Goal: Communication & Community: Answer question/provide support

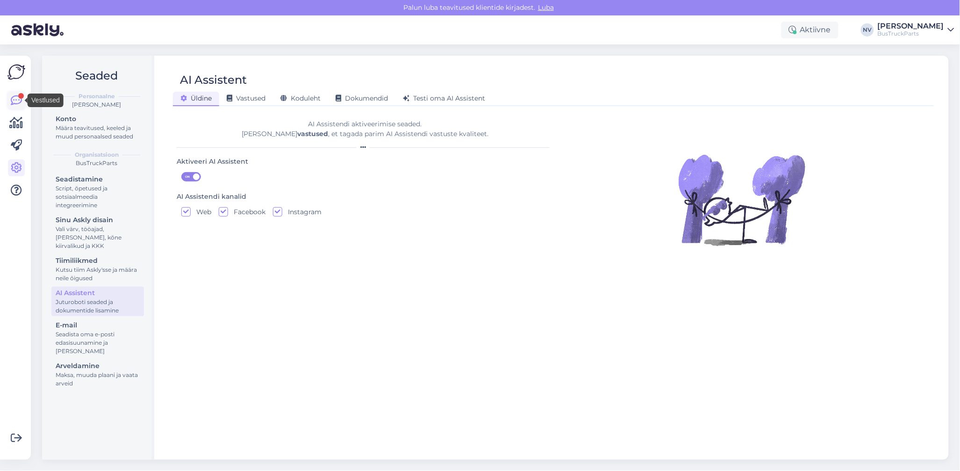
click at [15, 99] on icon at bounding box center [16, 100] width 11 height 11
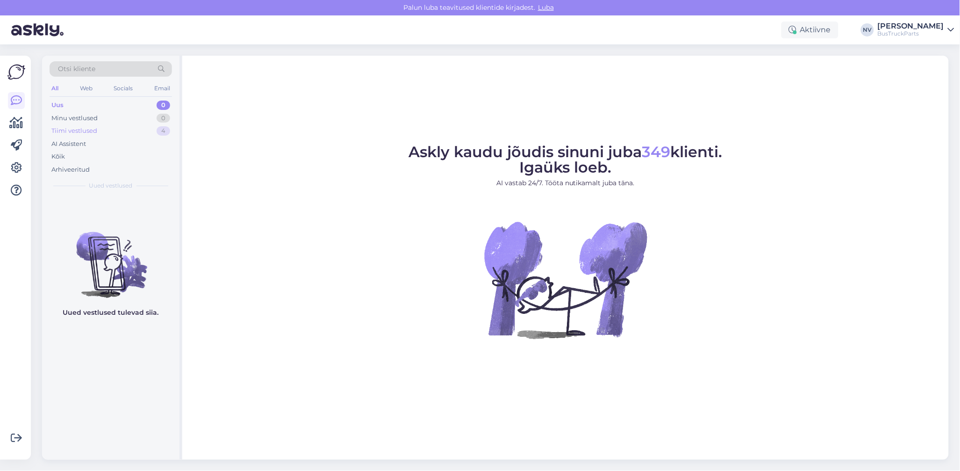
click at [81, 130] on div "Tiimi vestlused" at bounding box center [74, 130] width 46 height 9
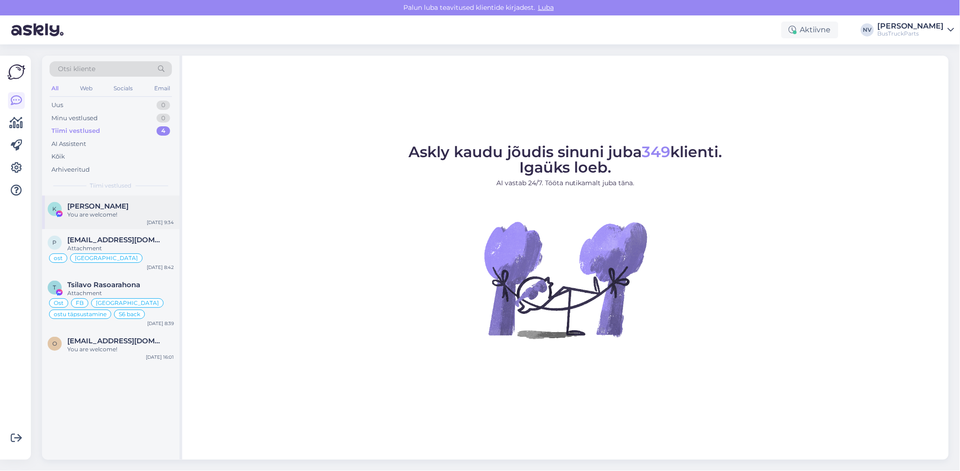
click at [128, 208] on span "[PERSON_NAME]" at bounding box center [97, 206] width 61 height 8
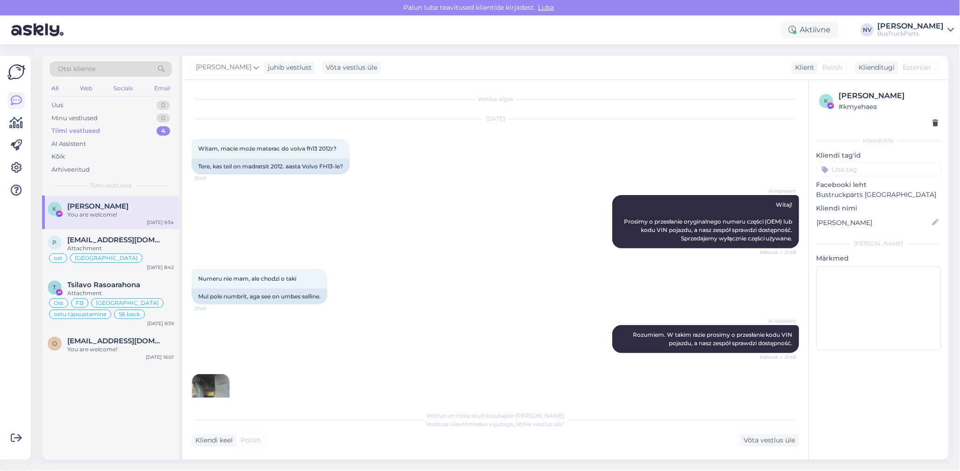
click at [838, 171] on input at bounding box center [879, 169] width 125 height 14
click at [851, 172] on input "POOL FB lhet" at bounding box center [879, 169] width 125 height 14
click at [868, 168] on input "Poola FB lhet" at bounding box center [879, 169] width 125 height 14
type input "Poola FB leht"
click at [886, 165] on input "Poola FB leht" at bounding box center [879, 169] width 125 height 14
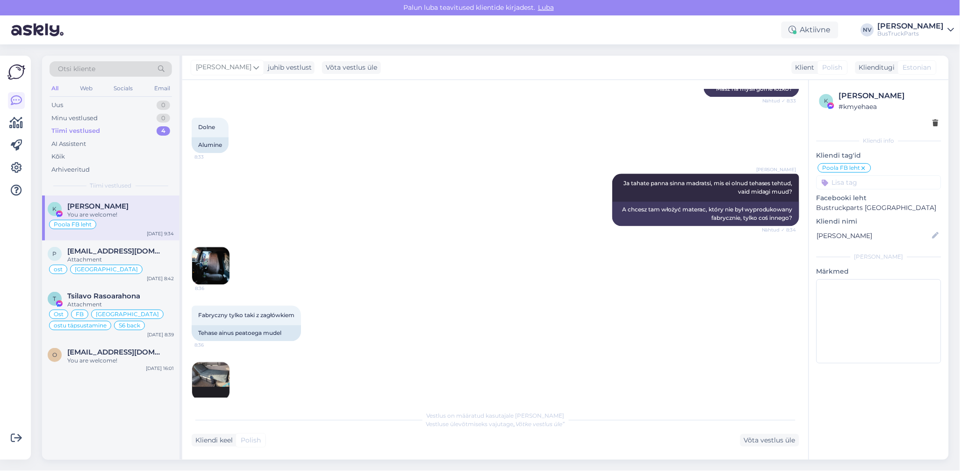
scroll to position [685, 0]
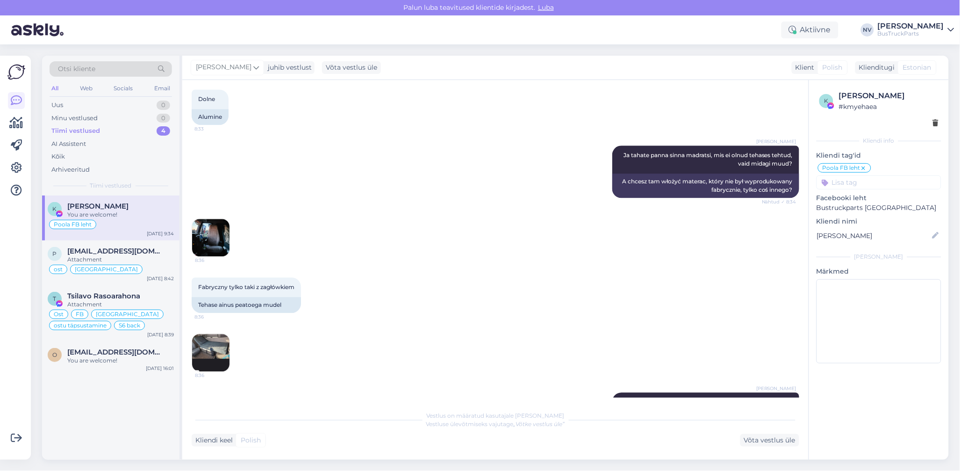
click at [216, 251] on img at bounding box center [210, 237] width 37 height 37
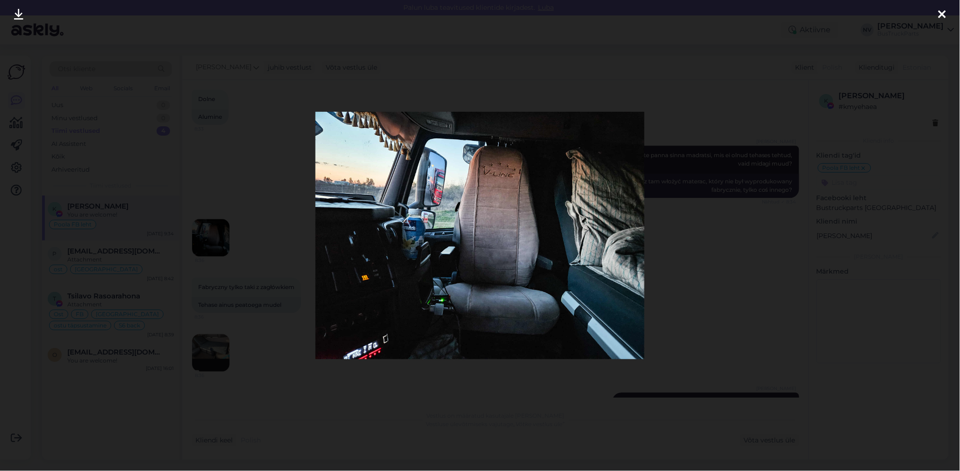
drag, startPoint x: 943, startPoint y: 15, endPoint x: 939, endPoint y: 17, distance: 5.0
click at [942, 15] on icon at bounding box center [942, 15] width 7 height 12
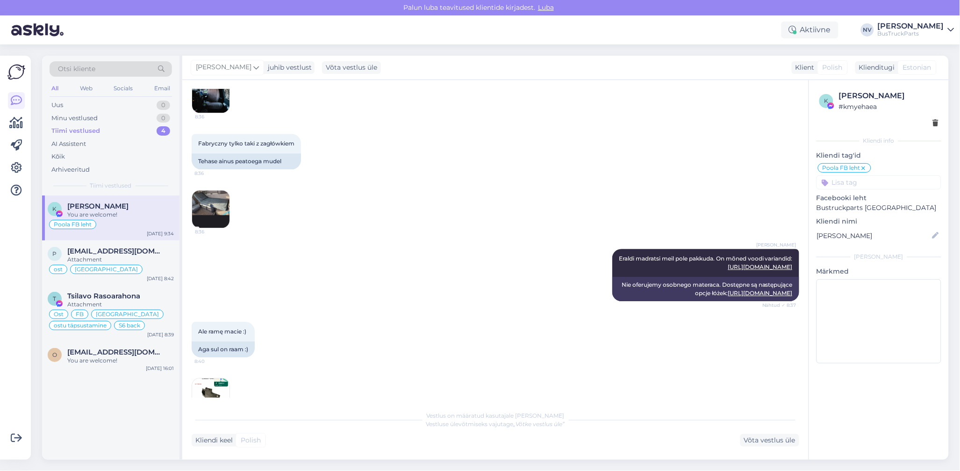
scroll to position [935, 0]
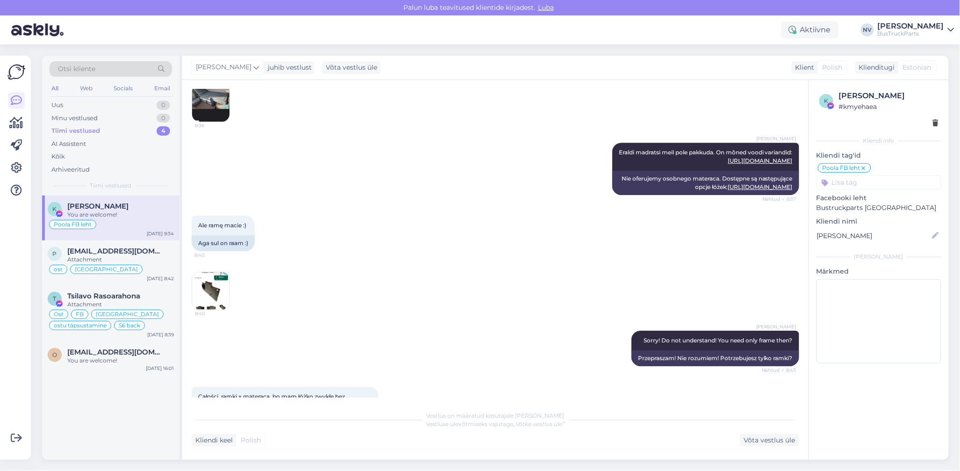
click at [203, 111] on img at bounding box center [210, 102] width 37 height 37
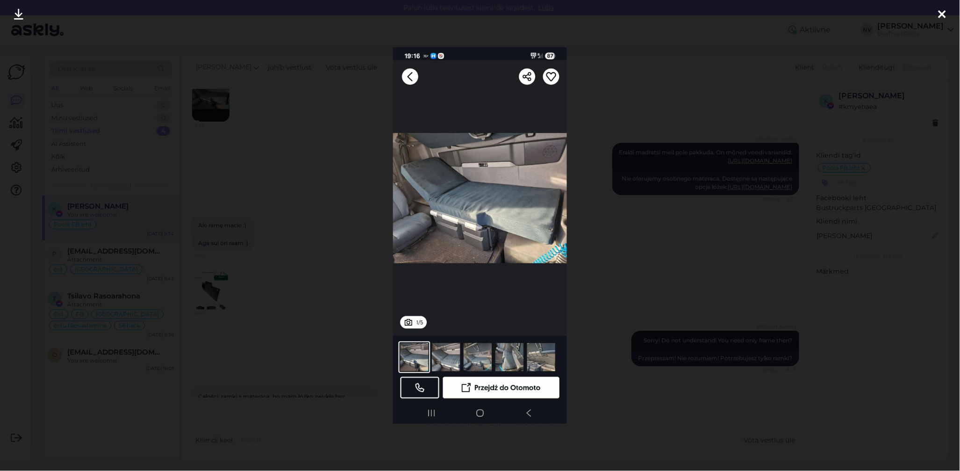
click at [939, 14] on icon at bounding box center [942, 15] width 7 height 12
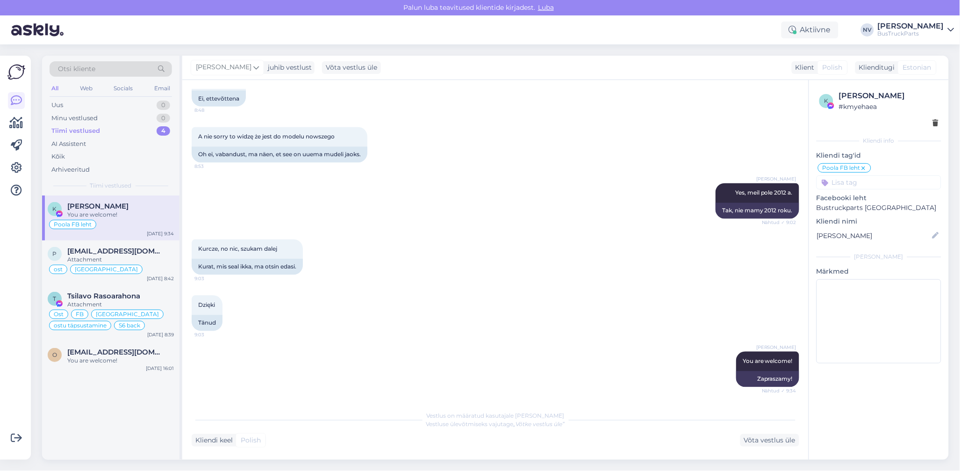
scroll to position [1785, 0]
click at [867, 180] on input at bounding box center [879, 182] width 125 height 14
type input "pole osa"
click at [879, 207] on span "pole osa pakkuda" at bounding box center [878, 207] width 49 height 6
click at [99, 357] on div "You are welcome!" at bounding box center [120, 360] width 107 height 8
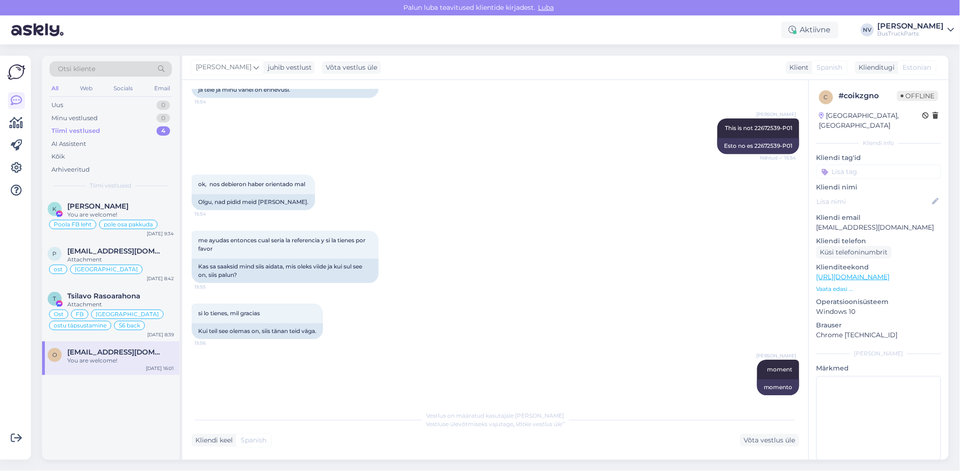
scroll to position [849, 0]
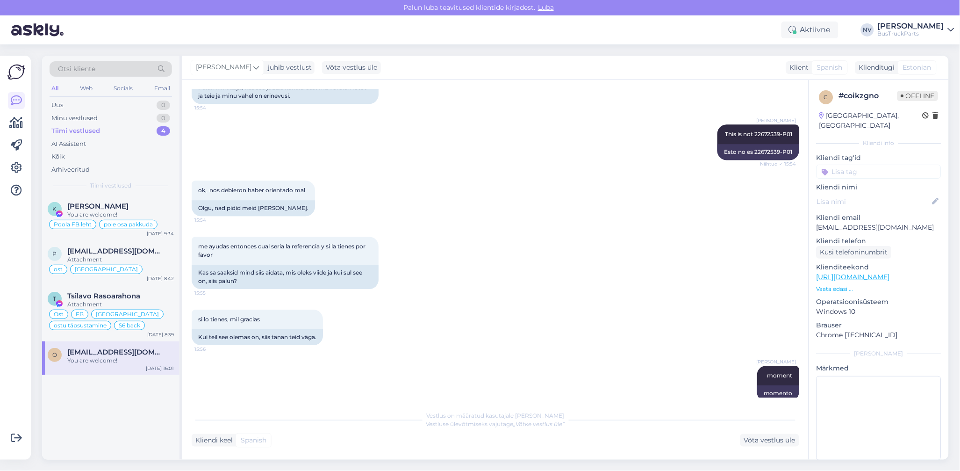
click at [842, 165] on input at bounding box center [879, 172] width 125 height 14
type input "Kolumbia"
click at [886, 194] on span "Kolumbia" at bounding box center [879, 197] width 28 height 6
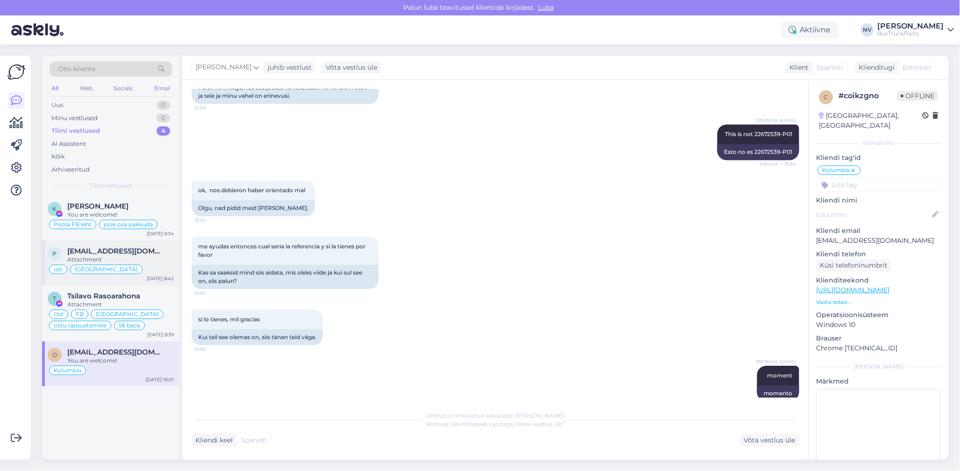
click at [145, 261] on div "Attachment" at bounding box center [120, 259] width 107 height 8
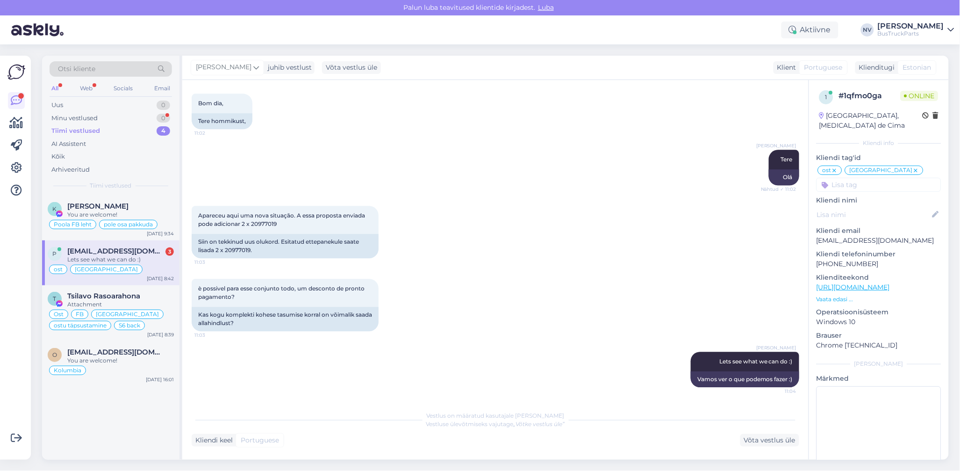
scroll to position [6770, 0]
click at [72, 115] on div "Minu vestlused" at bounding box center [74, 118] width 46 height 9
